Goal: Task Accomplishment & Management: Complete application form

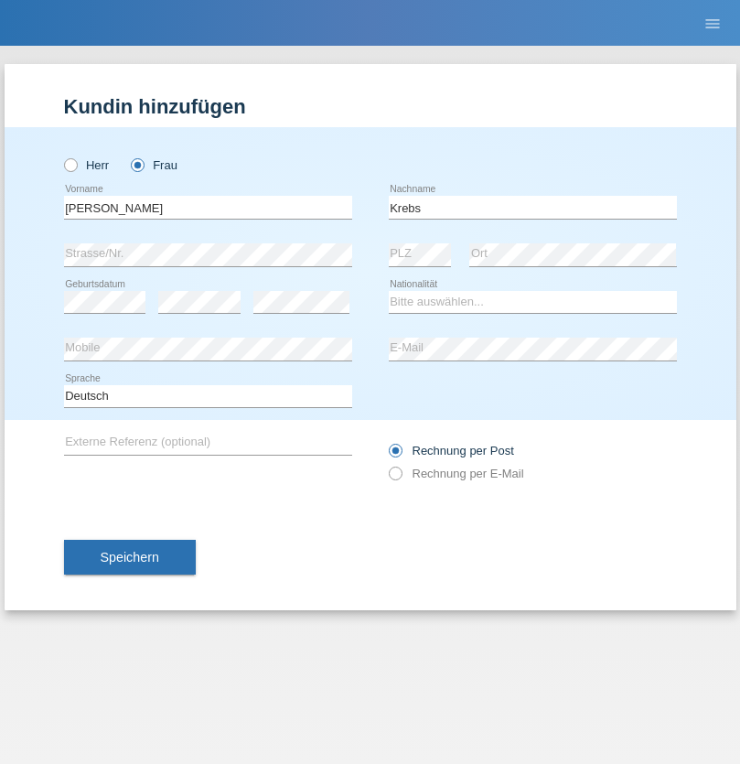
type input "Krebs"
select select "CH"
select select "en"
radio input "true"
click at [208, 207] on input "text" at bounding box center [208, 207] width 288 height 23
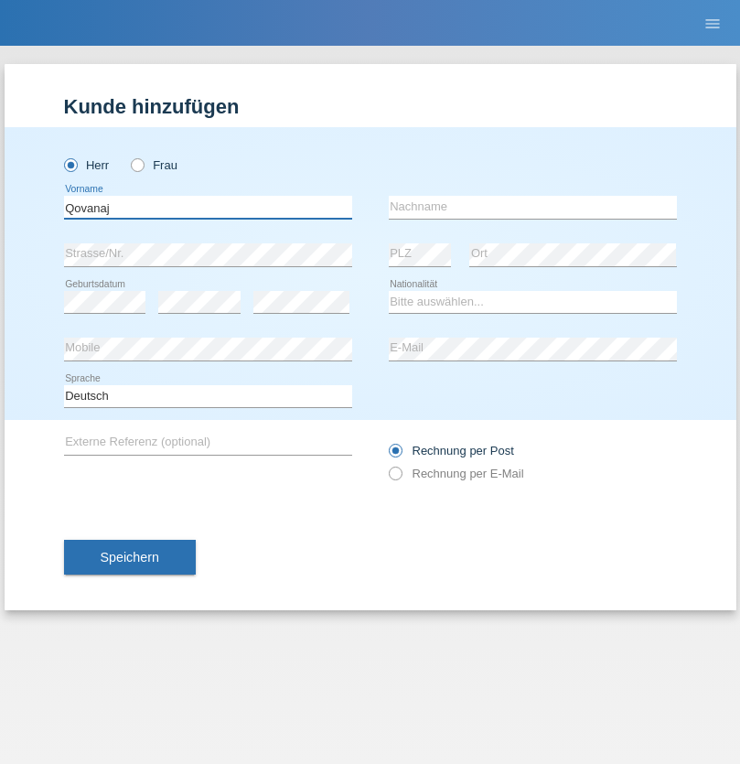
type input "Qovanaj"
click at [532, 207] on input "text" at bounding box center [533, 207] width 288 height 23
type input "Shaban"
select select "CH"
radio input "true"
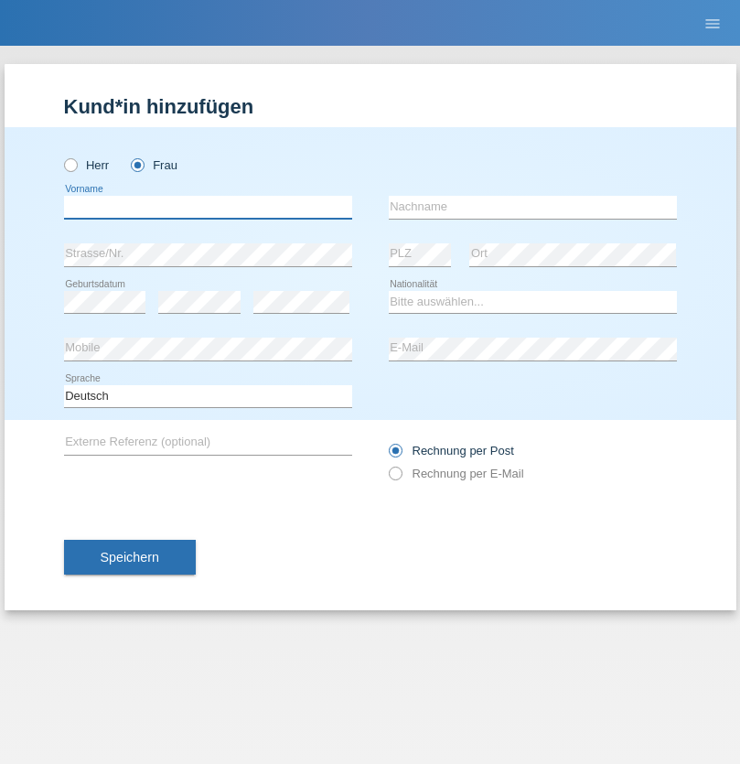
click at [208, 207] on input "text" at bounding box center [208, 207] width 288 height 23
type input "Jashari lmeri"
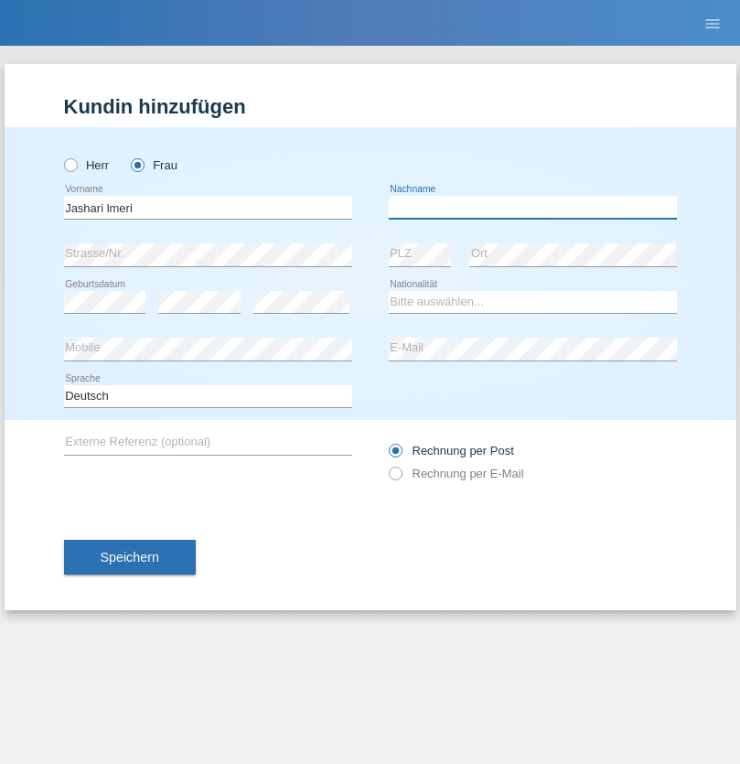
click at [532, 207] on input "text" at bounding box center [533, 207] width 288 height 23
type input "Rabije"
select select "CH"
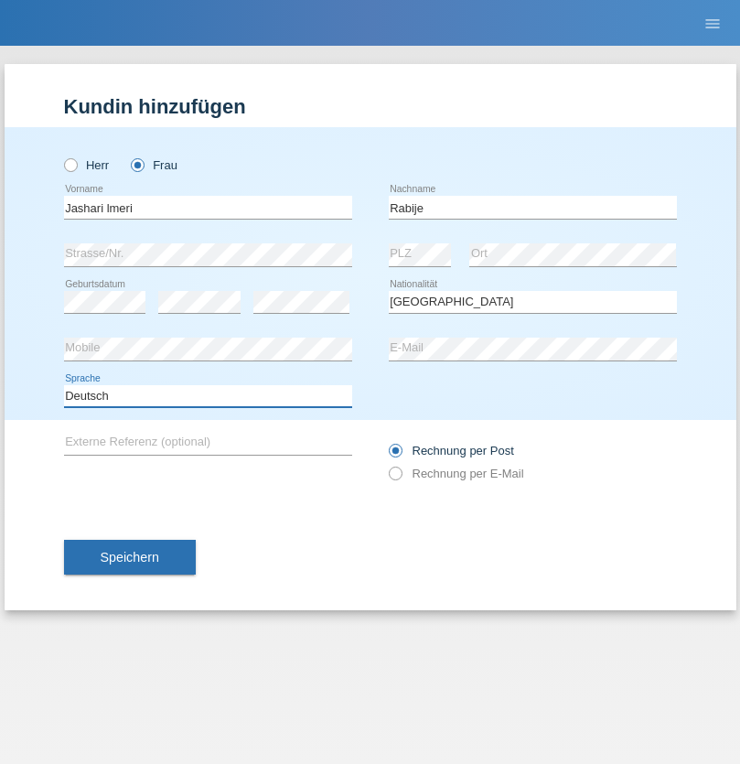
select select "en"
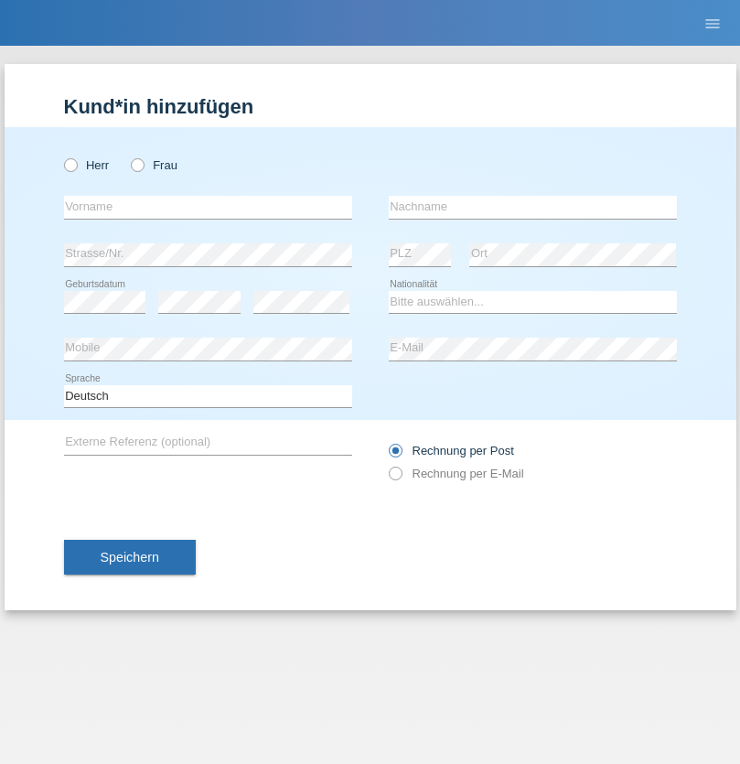
radio input "true"
click at [208, 207] on input "text" at bounding box center [208, 207] width 288 height 23
type input "firat"
click at [532, 207] on input "text" at bounding box center [533, 207] width 288 height 23
type input "kara"
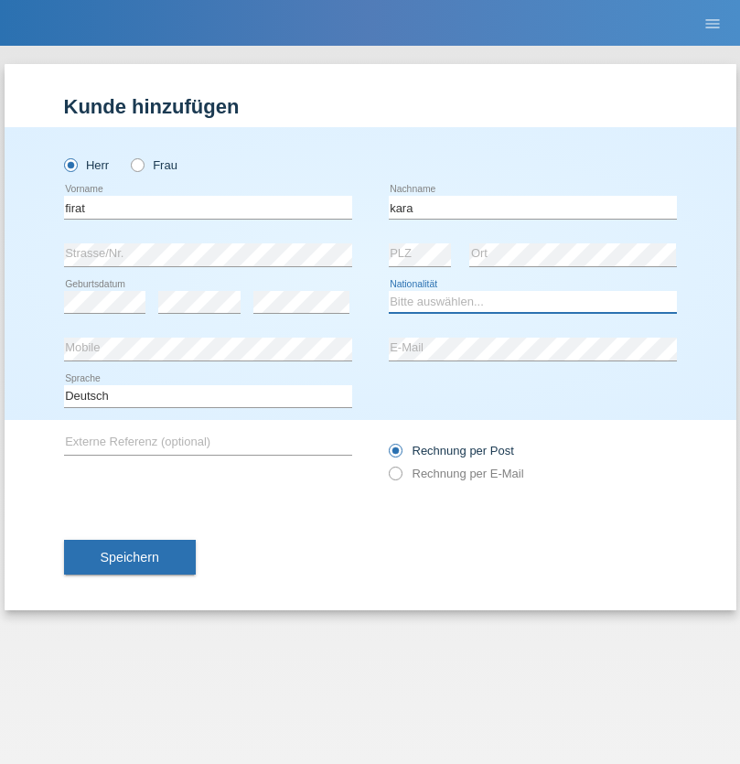
select select "CH"
radio input "true"
click at [208, 207] on input "text" at bounding box center [208, 207] width 288 height 23
type input "Gigov"
click at [532, 207] on input "text" at bounding box center [533, 207] width 288 height 23
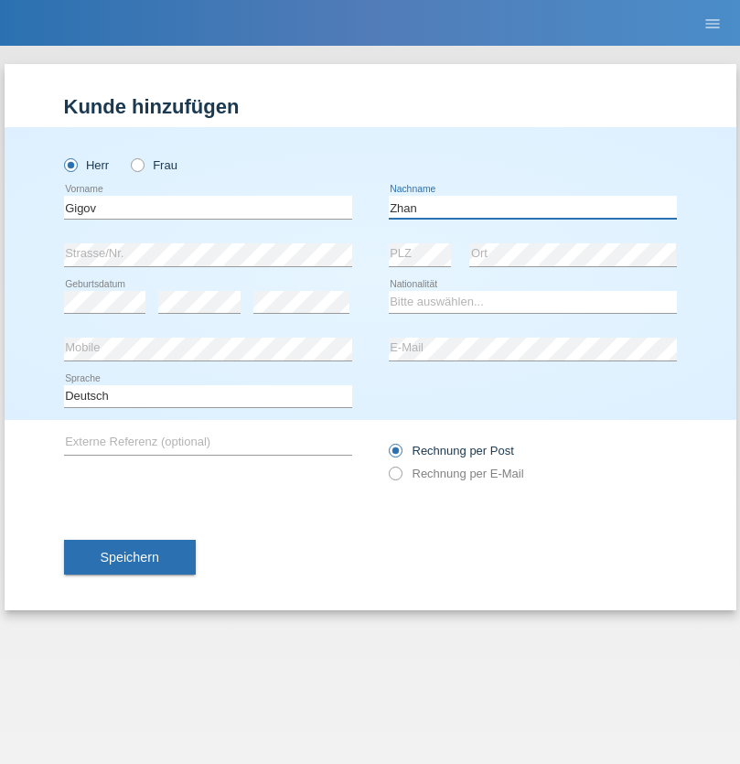
type input "Zhan"
select select "BG"
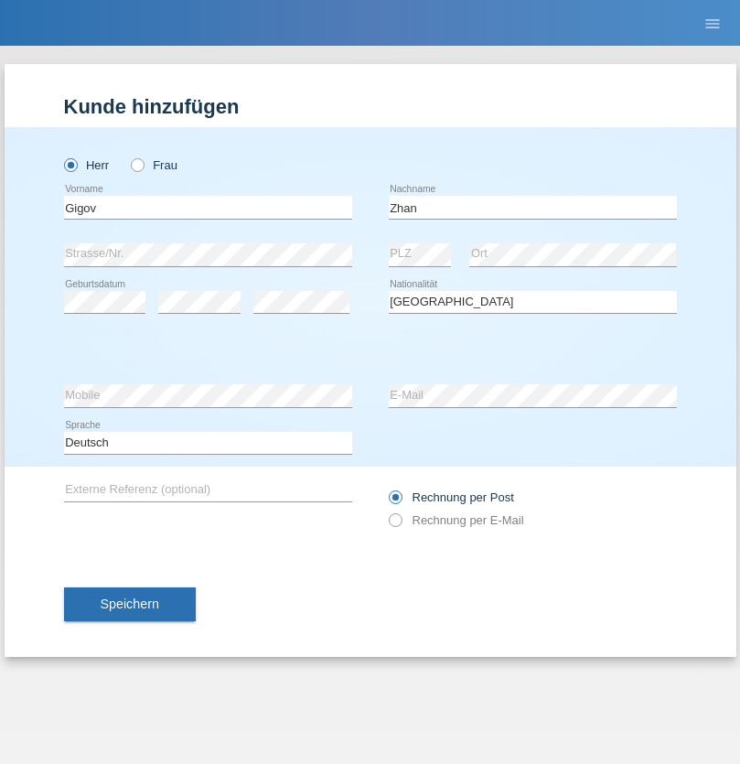
select select "C"
select select "23"
select select "10"
select select "2021"
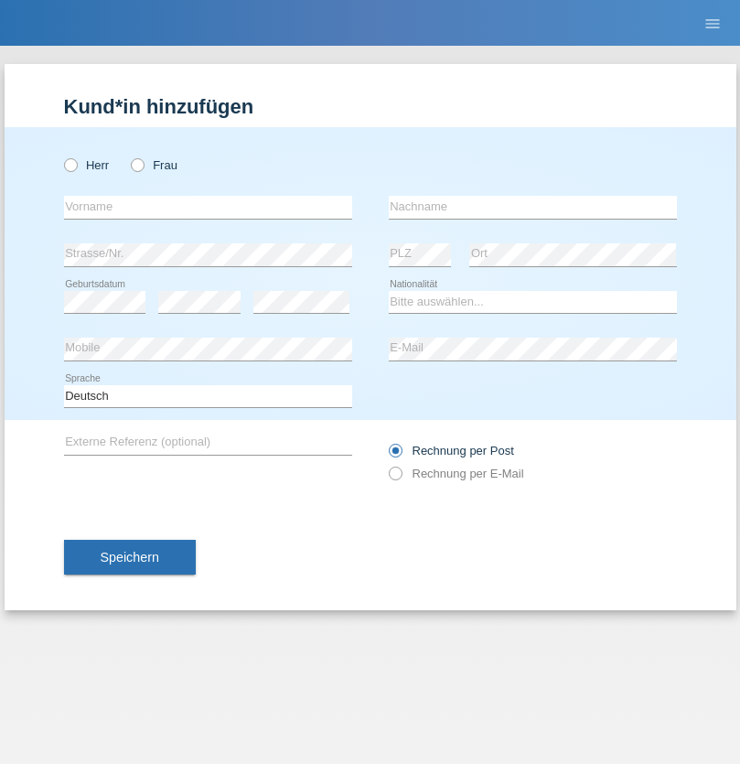
radio input "true"
click at [208, 207] on input "text" at bounding box center [208, 207] width 288 height 23
type input "Amand"
click at [532, 207] on input "text" at bounding box center [533, 207] width 288 height 23
type input "Pires"
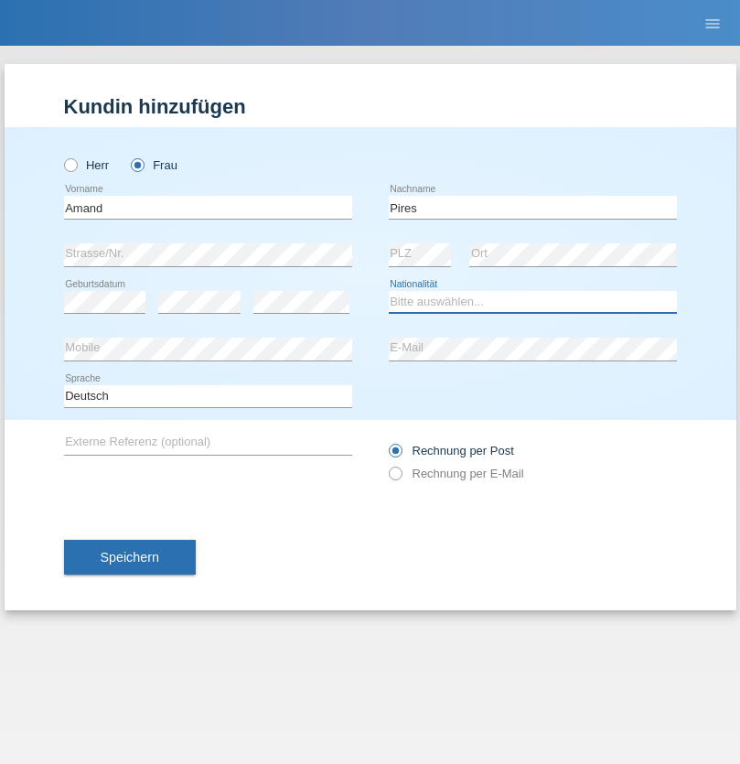
select select "CH"
radio input "true"
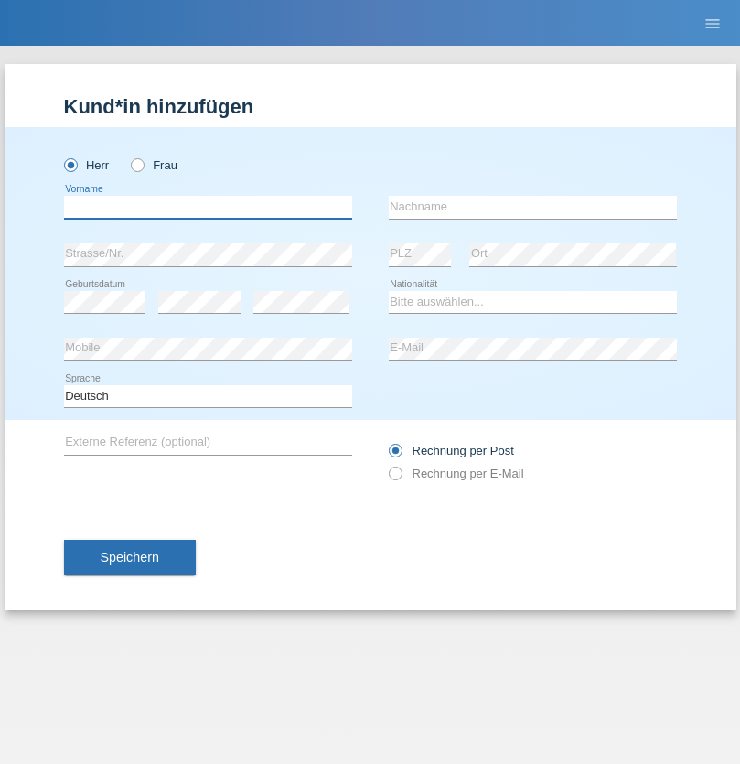
click at [208, 207] on input "text" at bounding box center [208, 207] width 288 height 23
type input "Anwar"
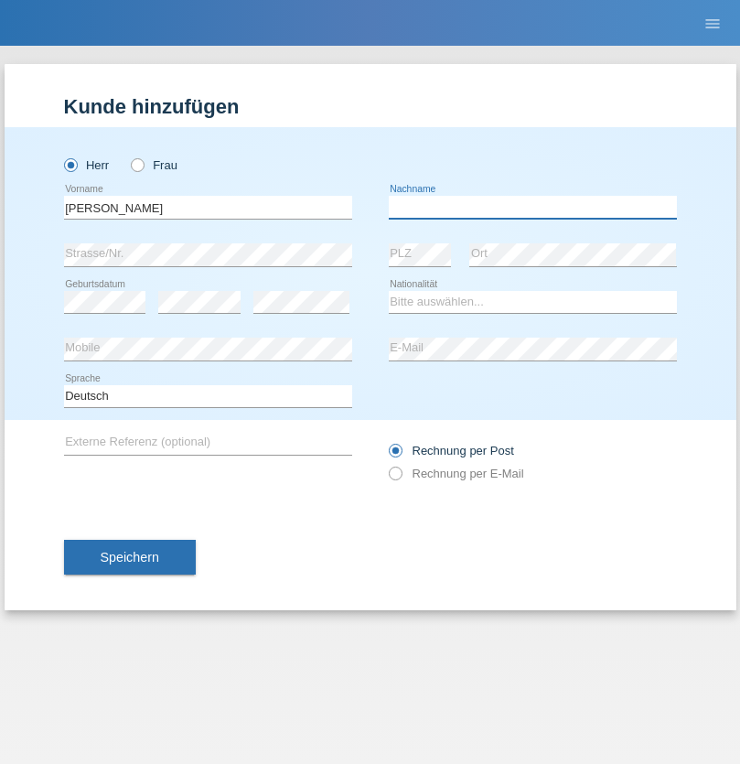
click at [532, 207] on input "text" at bounding box center [533, 207] width 288 height 23
type input "Saidi"
select select "CH"
radio input "true"
click at [208, 207] on input "text" at bounding box center [208, 207] width 288 height 23
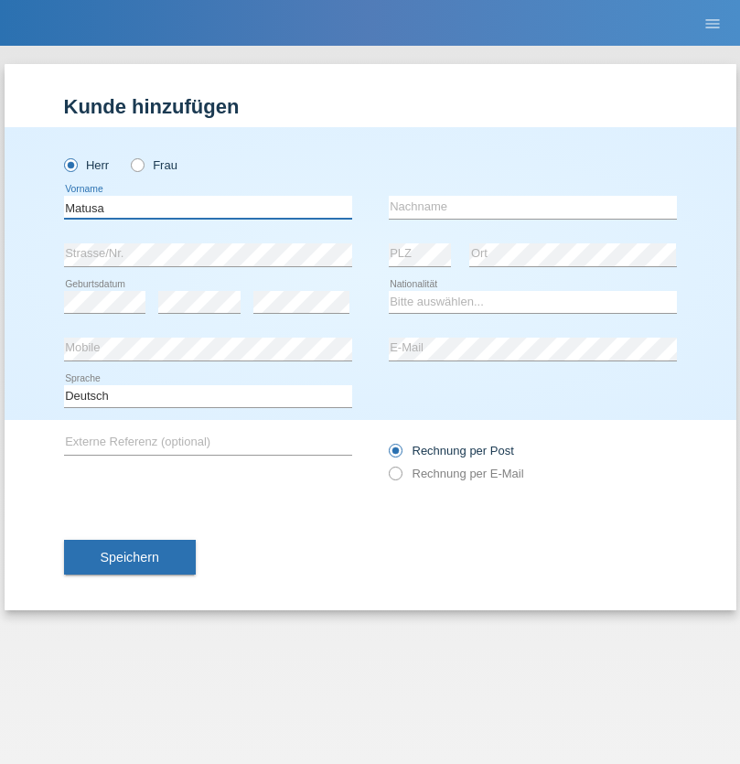
type input "Matusa"
click at [532, 207] on input "text" at bounding box center [533, 207] width 288 height 23
type input "[PERSON_NAME]"
select select "OM"
select select "C"
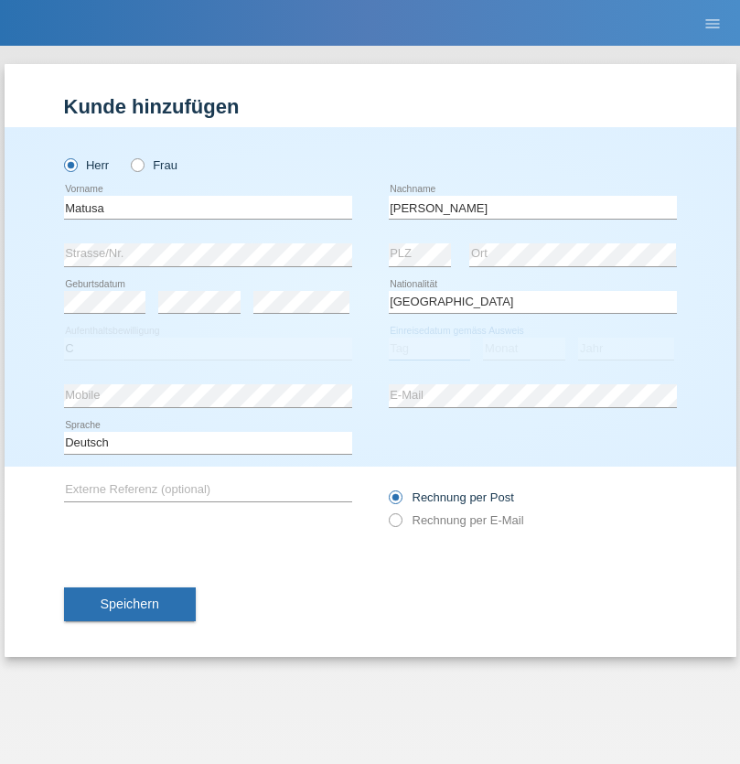
select select "01"
select select "06"
select select "2016"
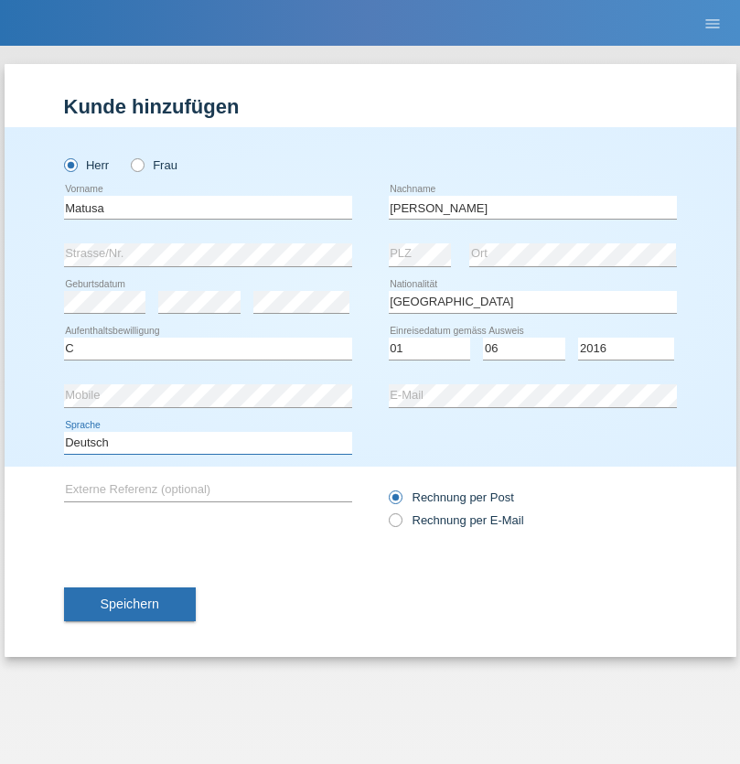
select select "en"
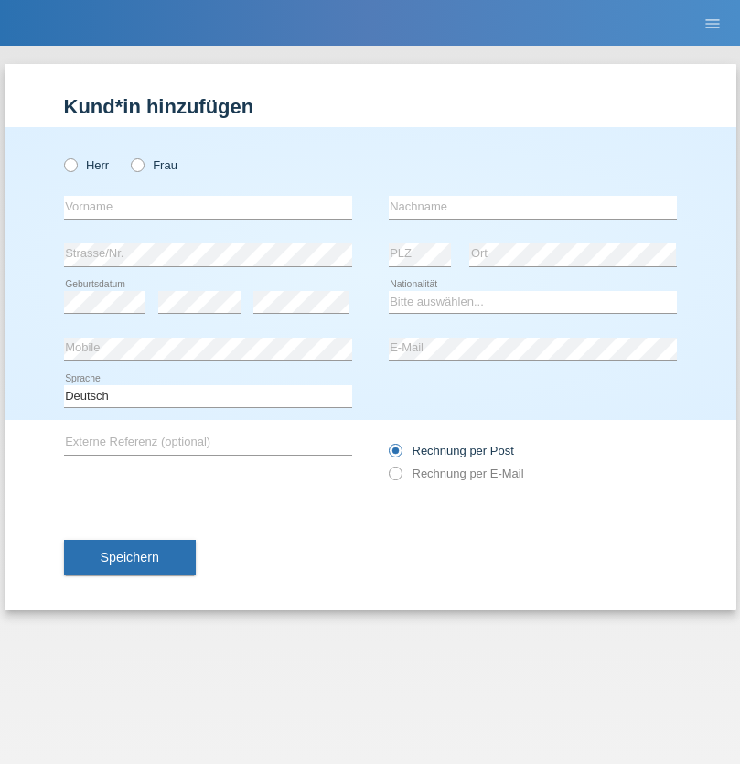
radio input "true"
click at [208, 207] on input "text" at bounding box center [208, 207] width 288 height 23
type input "Edinson Maurício"
click at [532, 207] on input "text" at bounding box center [533, 207] width 288 height 23
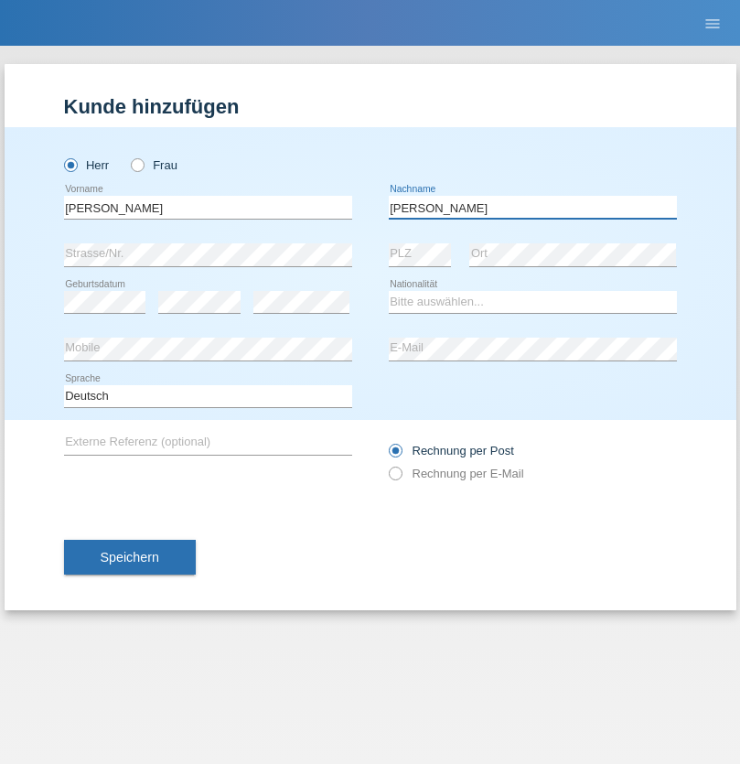
type input "Branquinho Alexander"
select select "PT"
select select "C"
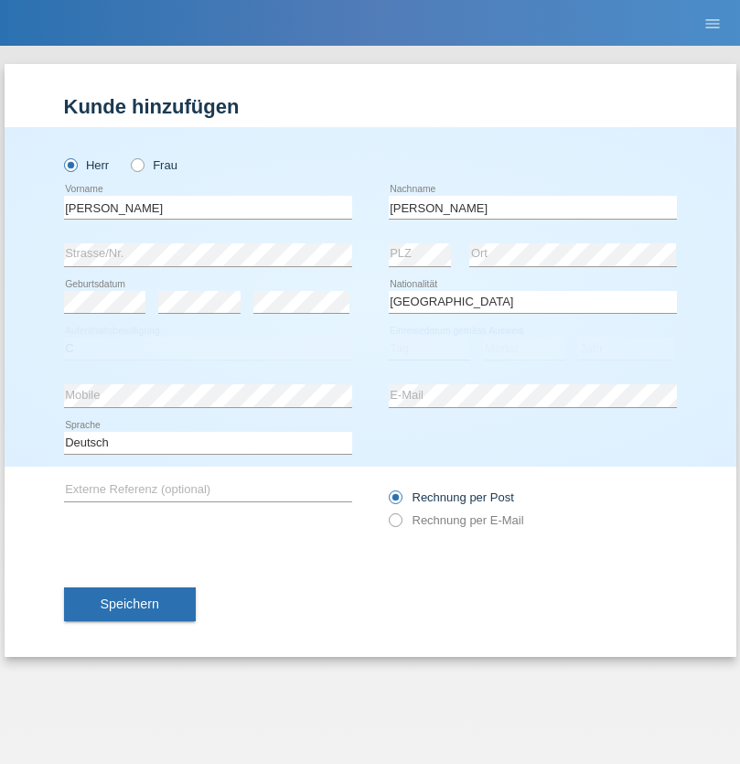
select select "23"
select select "08"
select select "2021"
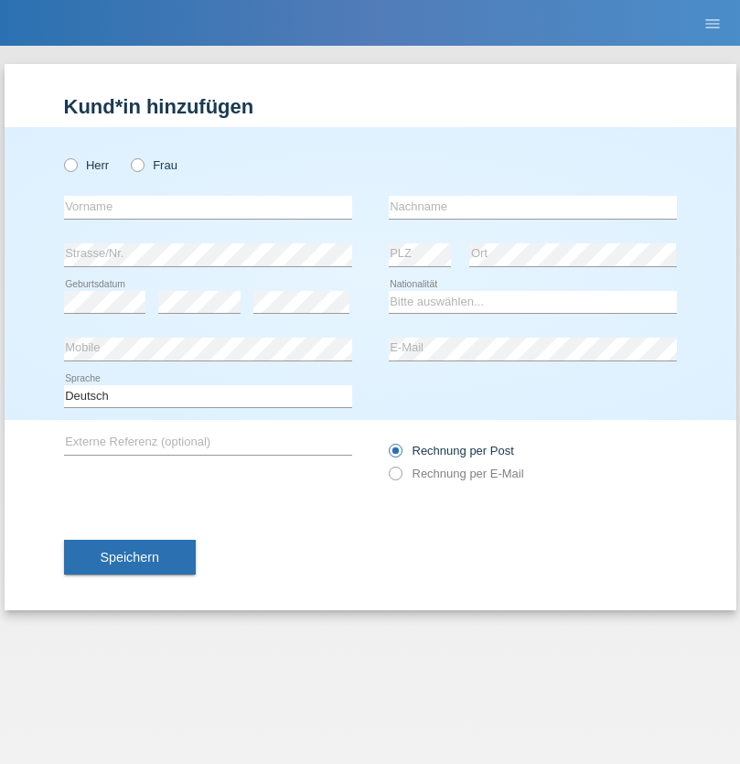
radio input "true"
click at [208, 207] on input "text" at bounding box center [208, 207] width 288 height 23
type input "Luca"
click at [532, 207] on input "text" at bounding box center [533, 207] width 288 height 23
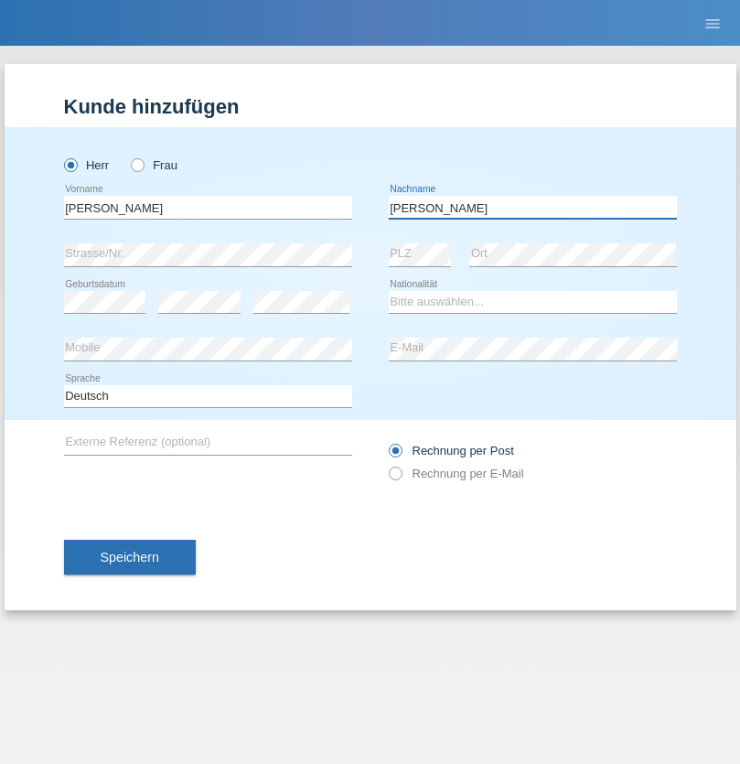
type input "Meier"
select select "CH"
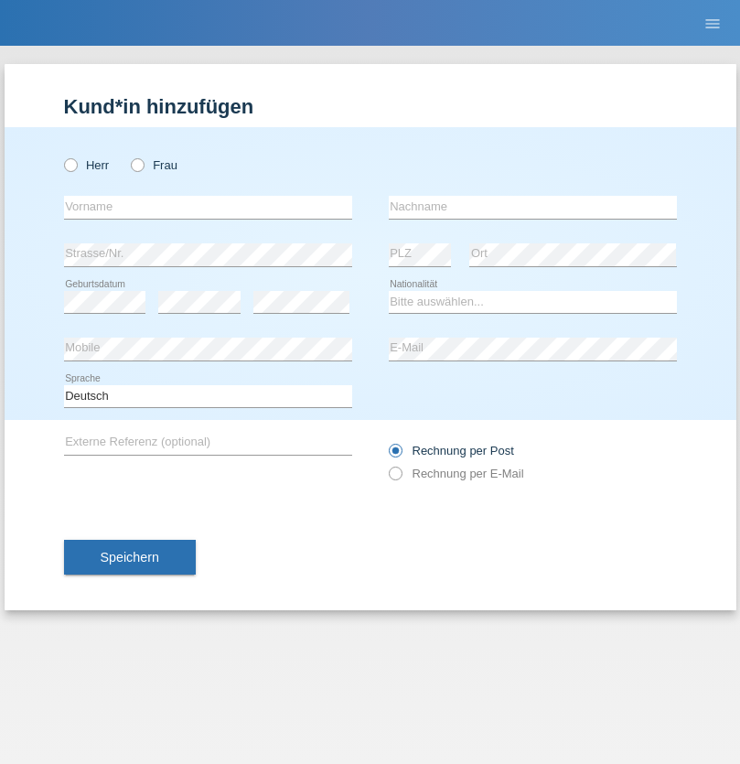
radio input "true"
click at [208, 207] on input "text" at bounding box center [208, 207] width 288 height 23
type input "Szilvia"
click at [532, 207] on input "text" at bounding box center [533, 207] width 288 height 23
type input "Olakh"
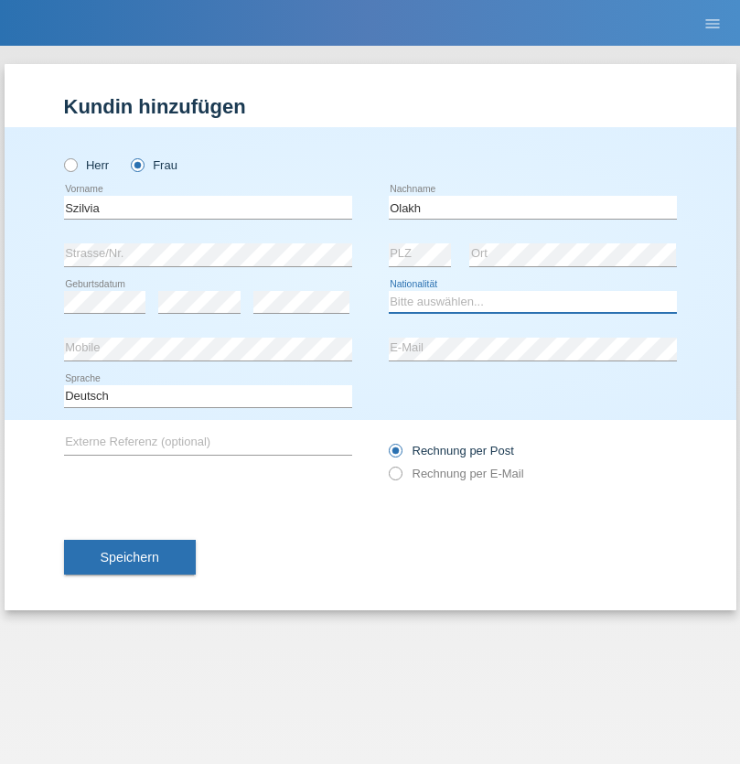
select select "UA"
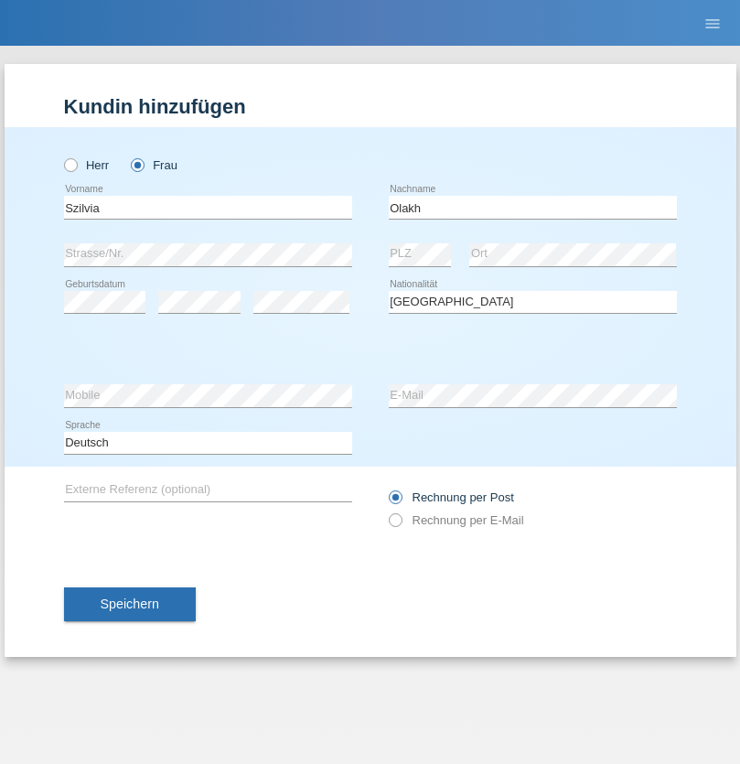
select select "C"
select select "14"
select select "09"
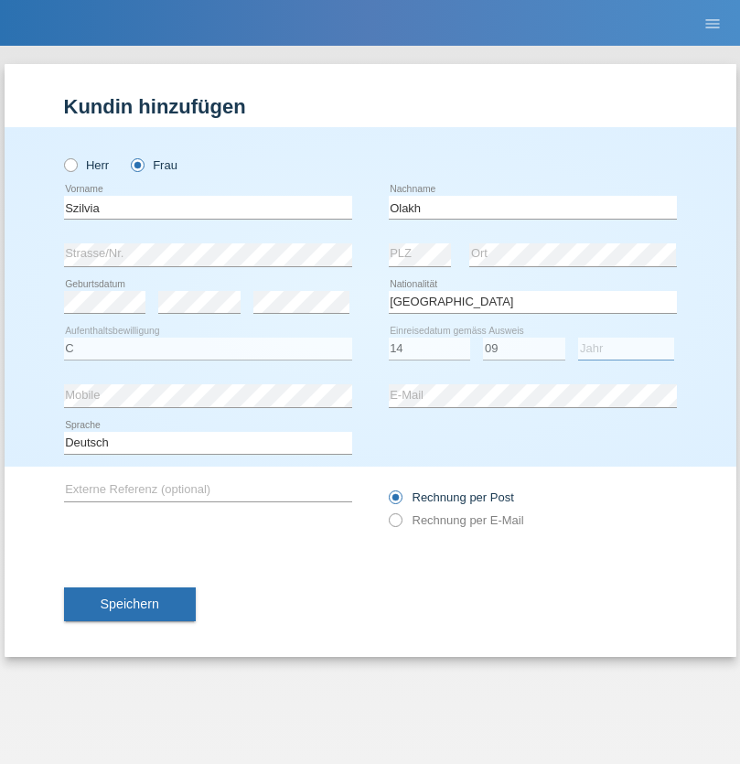
select select "2021"
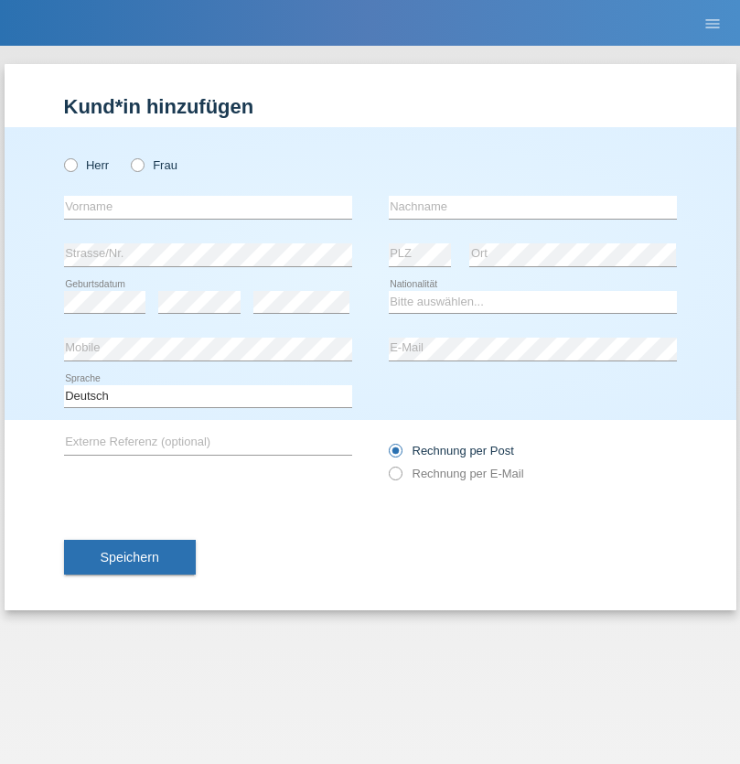
radio input "true"
click at [208, 207] on input "text" at bounding box center [208, 207] width 288 height 23
type input "Asrit"
click at [532, 207] on input "text" at bounding box center [533, 207] width 288 height 23
type input "Kupa"
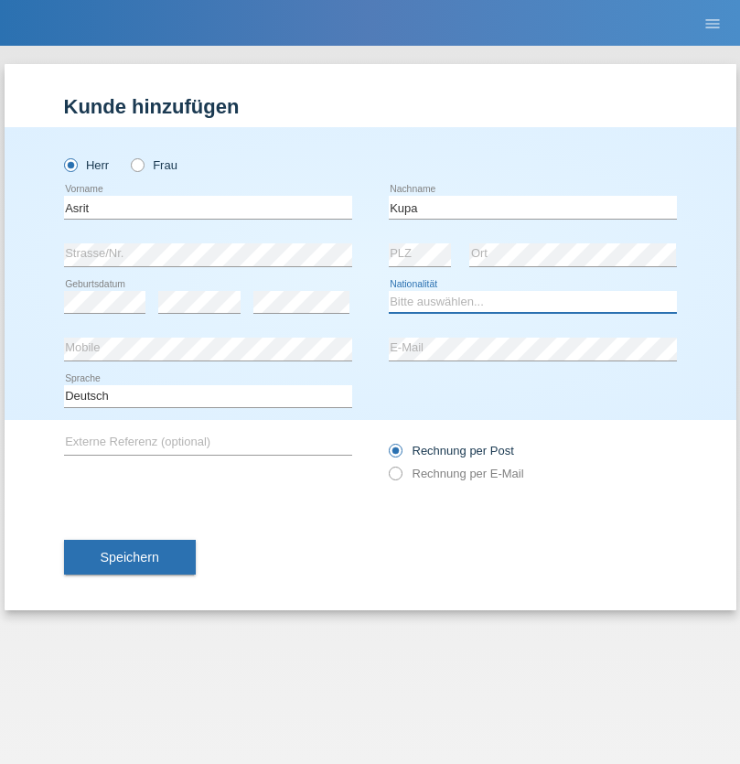
select select "MK"
select select "C"
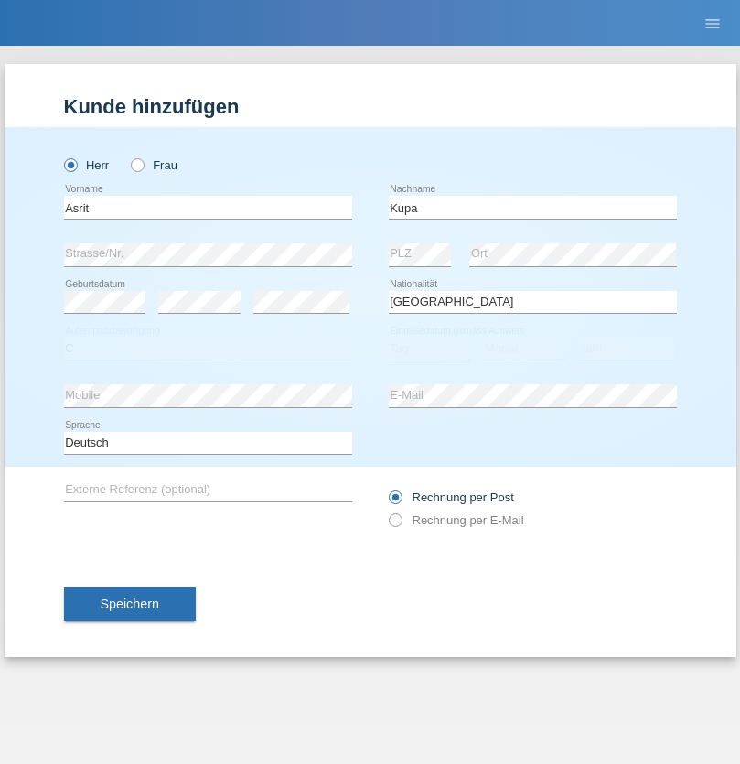
select select "27"
select select "05"
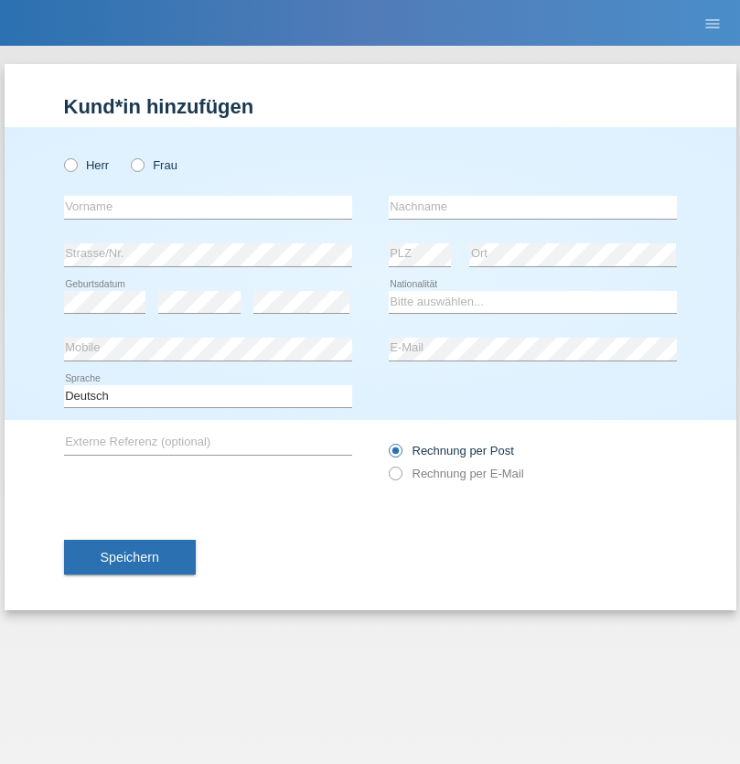
radio input "true"
click at [208, 207] on input "text" at bounding box center [208, 207] width 288 height 23
type input "[PERSON_NAME]"
click at [532, 207] on input "text" at bounding box center [533, 207] width 288 height 23
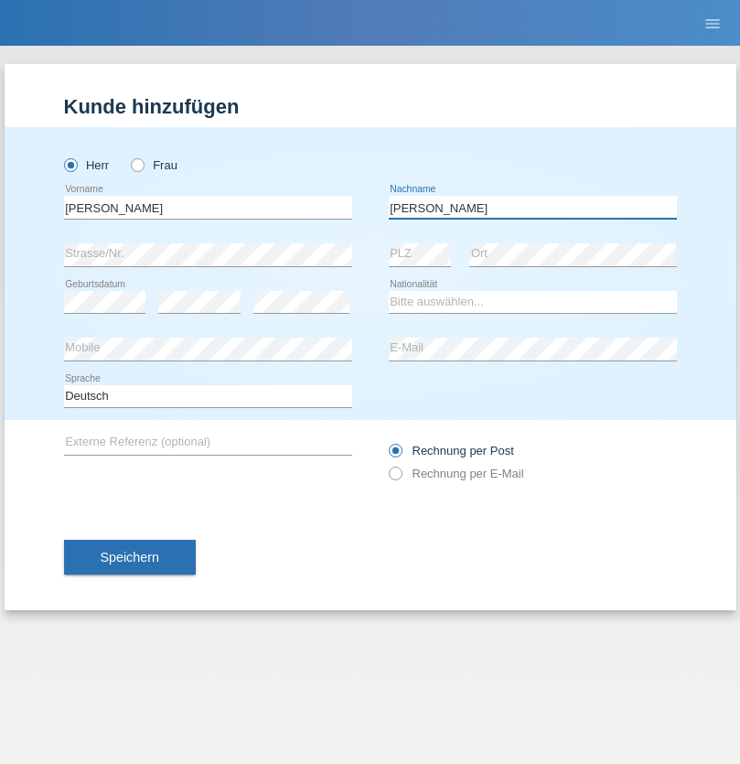
type input "[PERSON_NAME]"
select select "SY"
select select "C"
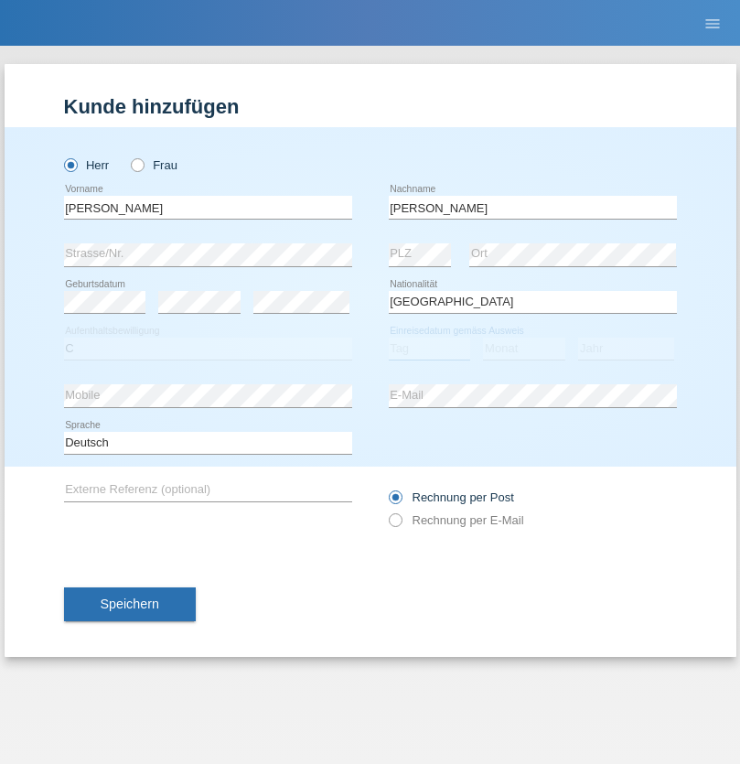
select select "14"
select select "09"
select select "2021"
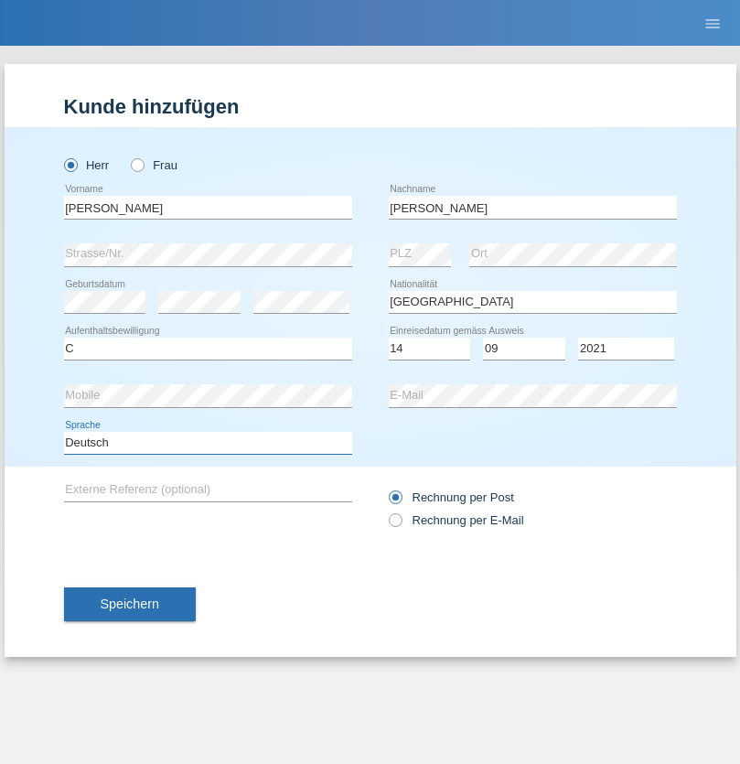
select select "en"
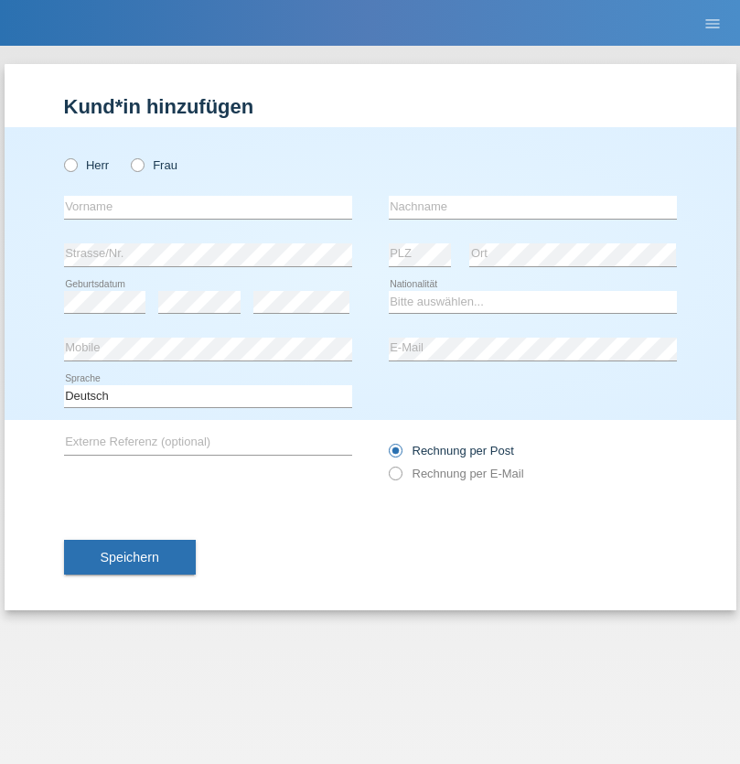
radio input "true"
select select "CH"
radio input "true"
click at [208, 207] on input "text" at bounding box center [208, 207] width 288 height 23
type input "[PERSON_NAME]"
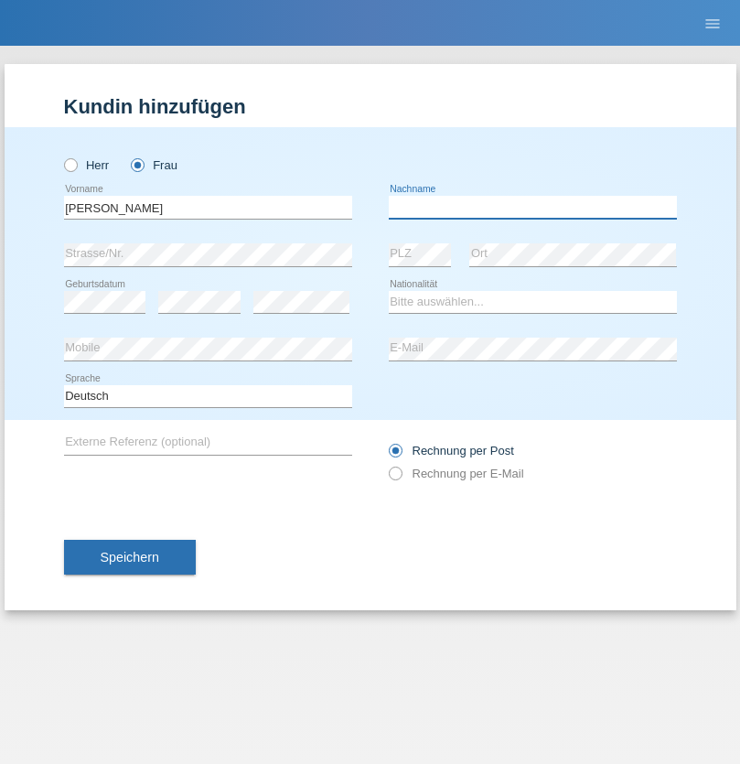
click at [532, 207] on input "text" at bounding box center [533, 207] width 288 height 23
type input "Bacic"
select select "CH"
